Goal: Use online tool/utility: Utilize a website feature to perform a specific function

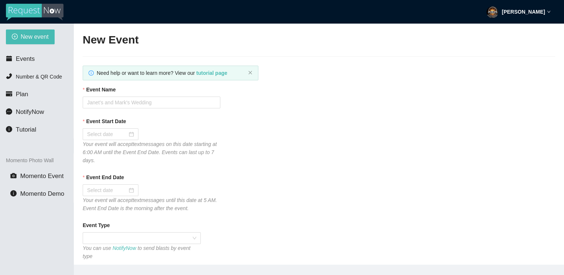
type textarea "[URL][DOMAIN_NAME]"
click at [23, 58] on span "Events" at bounding box center [25, 58] width 19 height 7
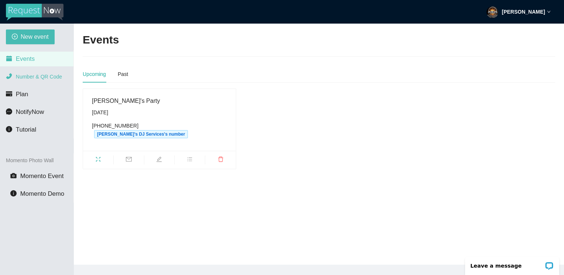
click at [24, 74] on span "Number & QR Code" at bounding box center [39, 77] width 46 height 6
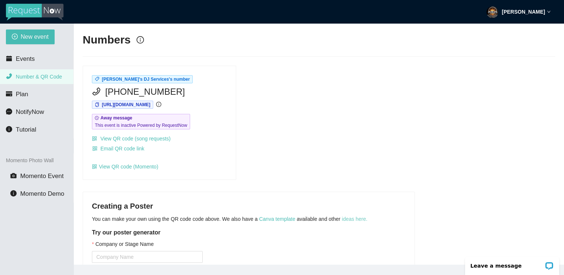
click at [343, 222] on link "ideas here." at bounding box center [354, 219] width 25 height 6
click at [269, 220] on link "Canva template" at bounding box center [277, 219] width 36 height 6
click at [342, 220] on link "ideas here." at bounding box center [354, 219] width 25 height 6
click at [292, 141] on div "Joe's DJ Services's number (350) 200-1221 https://app.requestnow.io/oevzlge/nex…" at bounding box center [319, 123] width 478 height 115
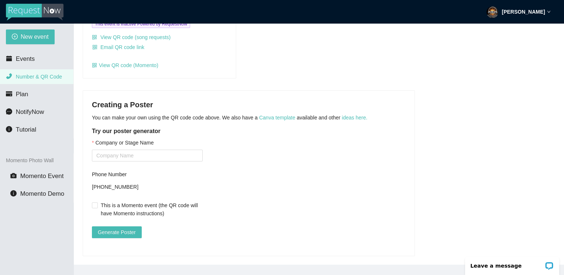
scroll to position [103, 0]
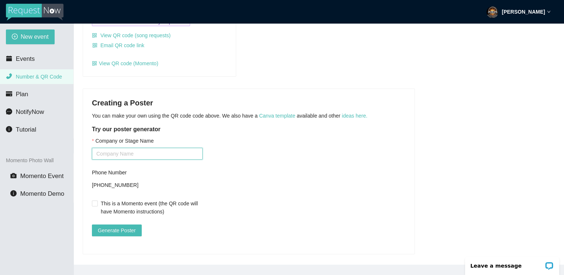
click at [97, 156] on input "Company or Stage Name" at bounding box center [147, 154] width 111 height 12
type input "Joe's DJ Services"
click at [117, 230] on span "Generate Poster" at bounding box center [117, 231] width 38 height 8
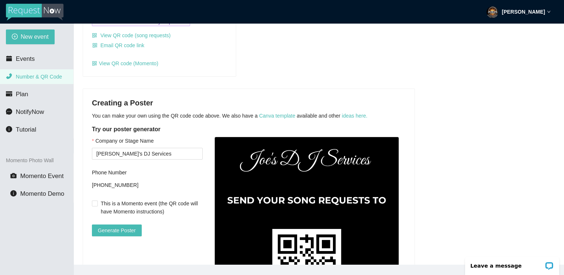
click at [561, 57] on main "Numbers Joe's DJ Services's number (350) 200-1221 https://app.requestnow.io/oev…" at bounding box center [319, 144] width 490 height 241
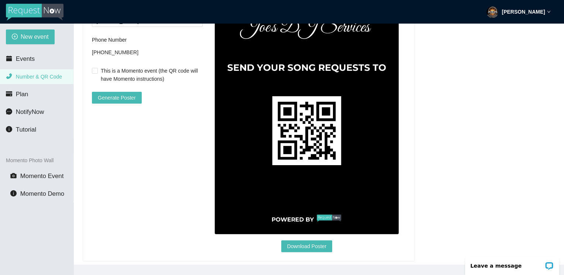
scroll to position [251, 0]
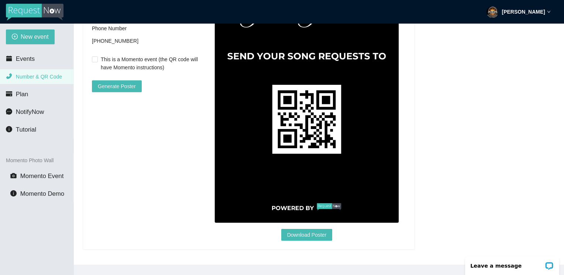
click at [311, 140] on img at bounding box center [306, 108] width 184 height 231
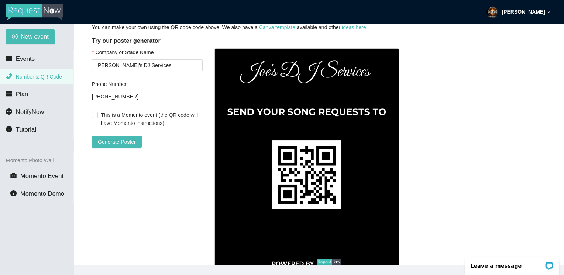
scroll to position [177, 0]
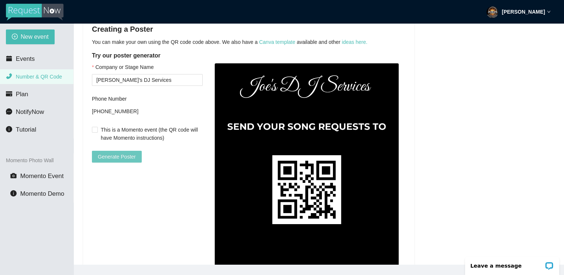
click at [123, 158] on span "Generate Poster" at bounding box center [117, 157] width 38 height 8
click at [29, 76] on span "Number & QR Code" at bounding box center [39, 77] width 46 height 6
click at [27, 65] on li "Events" at bounding box center [36, 59] width 73 height 15
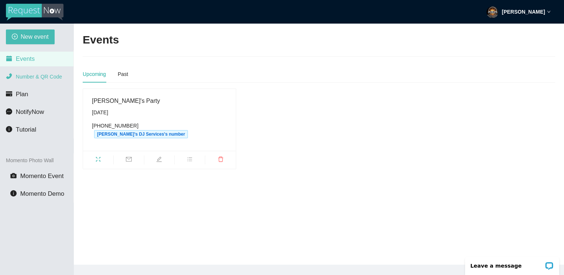
click at [26, 77] on span "Number & QR Code" at bounding box center [39, 77] width 46 height 6
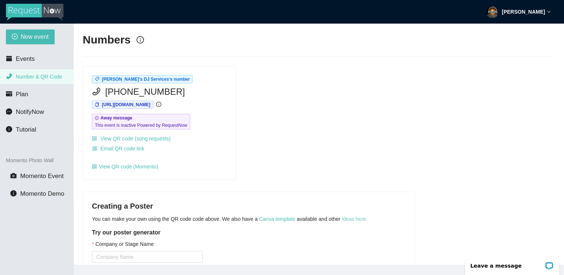
click at [348, 220] on link "ideas here." at bounding box center [354, 219] width 25 height 6
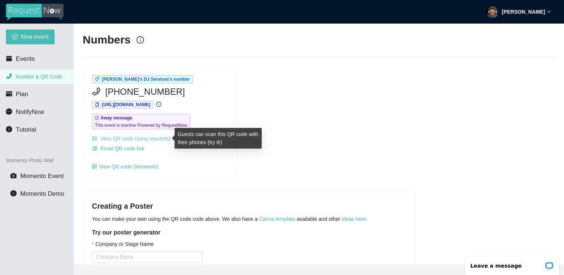
click at [131, 139] on link "View QR code (song requests)" at bounding box center [131, 139] width 79 height 6
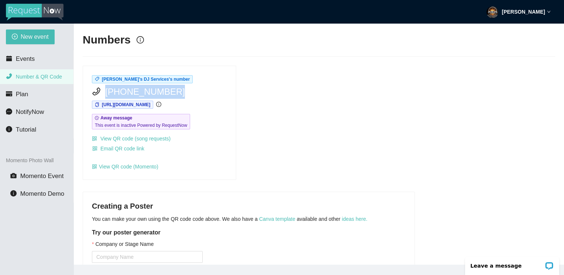
drag, startPoint x: 166, startPoint y: 91, endPoint x: 106, endPoint y: 88, distance: 60.2
click at [106, 88] on div "[PHONE_NUMBER]" at bounding box center [159, 92] width 135 height 14
copy span "[PHONE_NUMBER]"
